Goal: Information Seeking & Learning: Learn about a topic

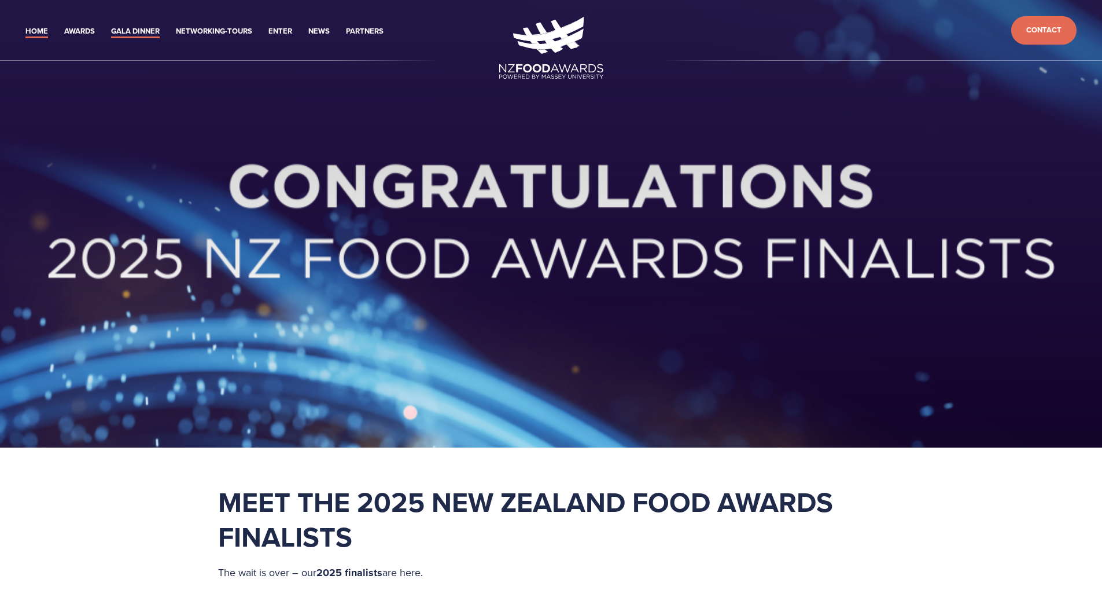
click at [149, 30] on link "Gala Dinner" at bounding box center [135, 31] width 49 height 13
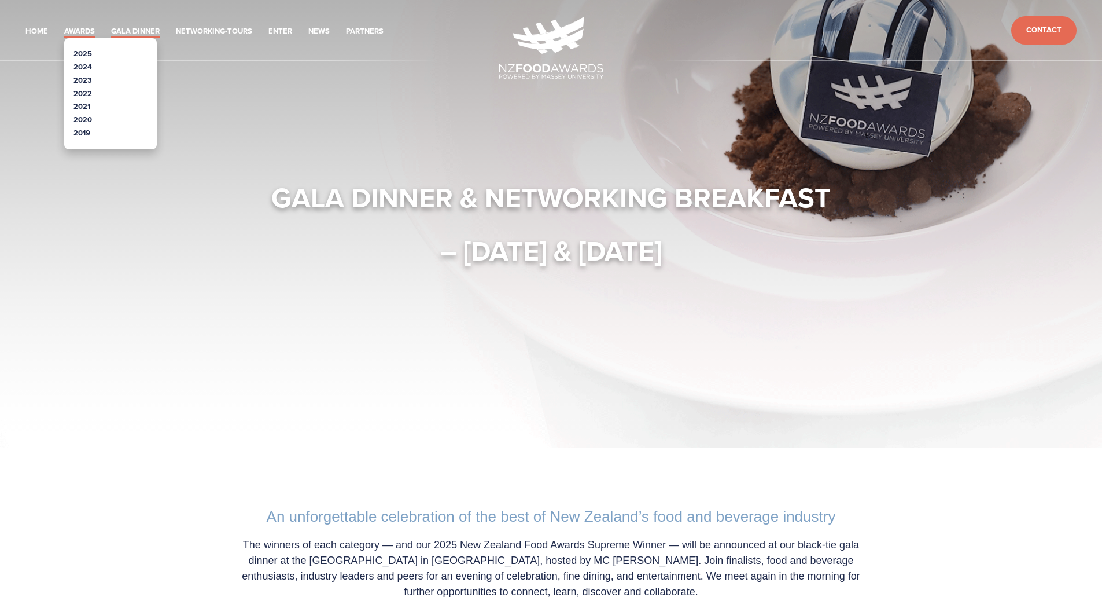
click at [72, 29] on link "Awards" at bounding box center [79, 31] width 31 height 13
click at [84, 51] on link "2025" at bounding box center [82, 53] width 19 height 11
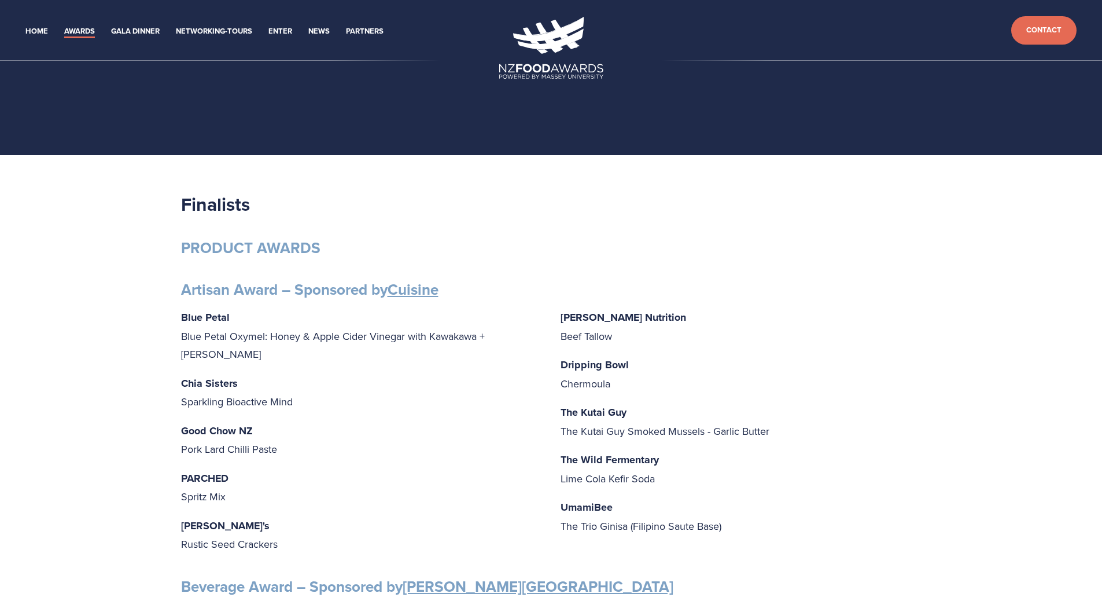
click at [447, 436] on p "Good Chow NZ Pork Lard Chilli Paste" at bounding box center [361, 439] width 361 height 37
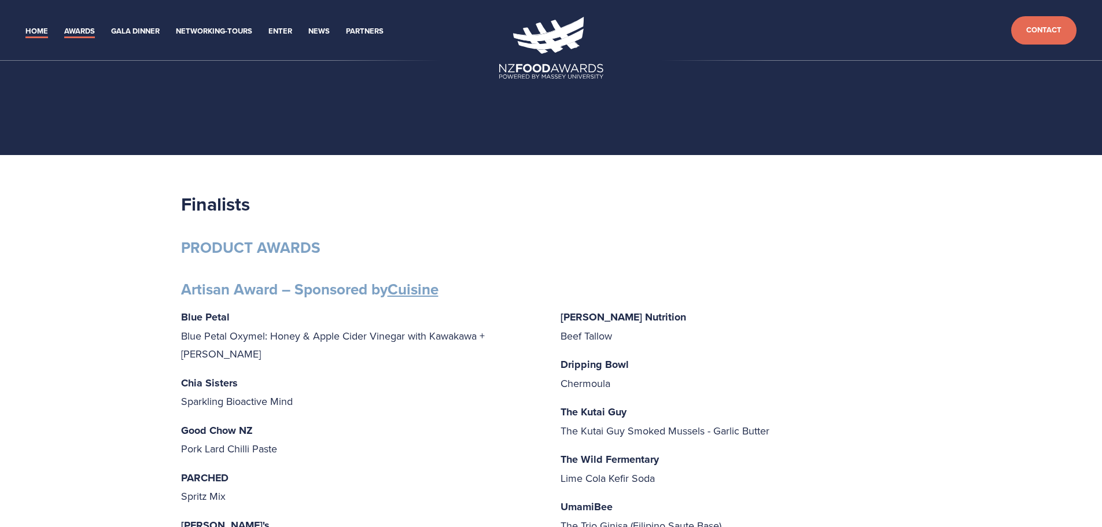
click at [38, 31] on link "Home" at bounding box center [36, 31] width 23 height 13
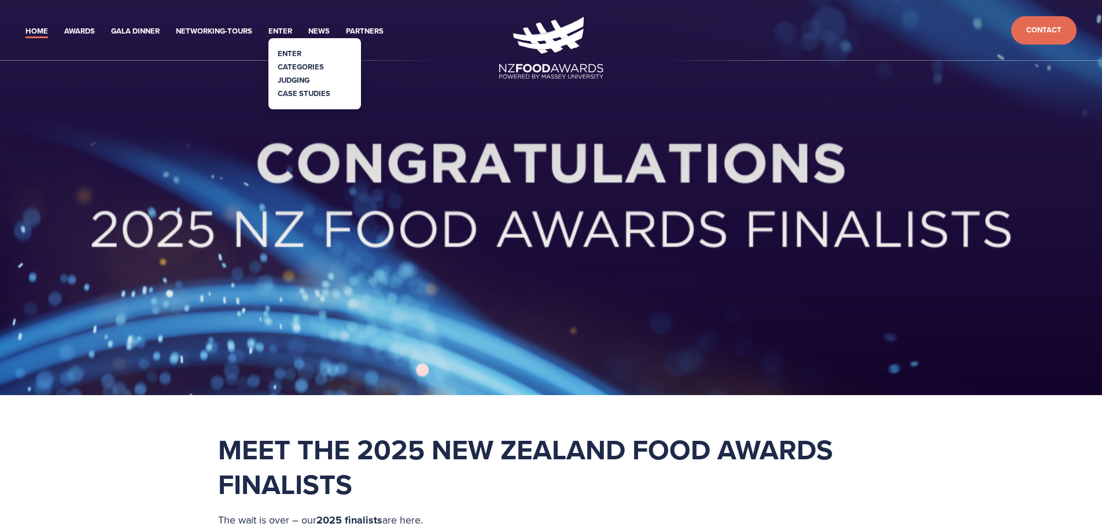
click at [286, 65] on link "Categories" at bounding box center [301, 66] width 46 height 11
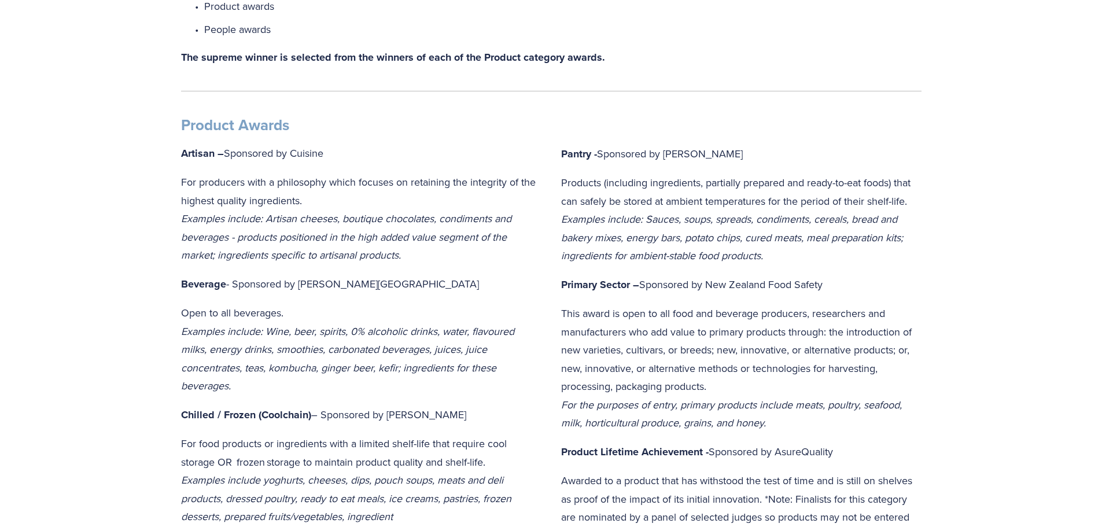
scroll to position [231, 0]
